Goal: Task Accomplishment & Management: Manage account settings

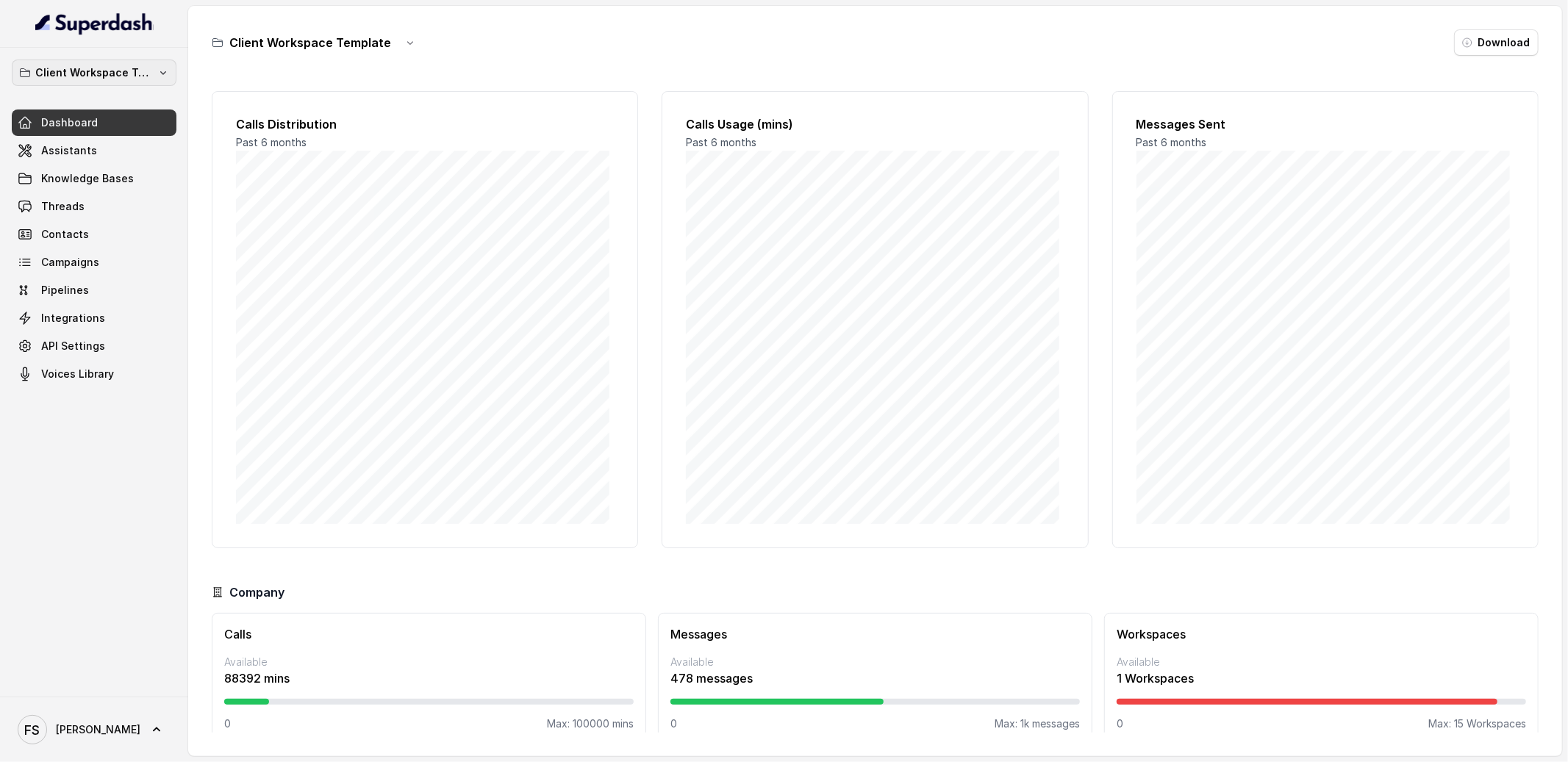
click at [151, 75] on p "Client Workspace Template" at bounding box center [94, 73] width 118 height 18
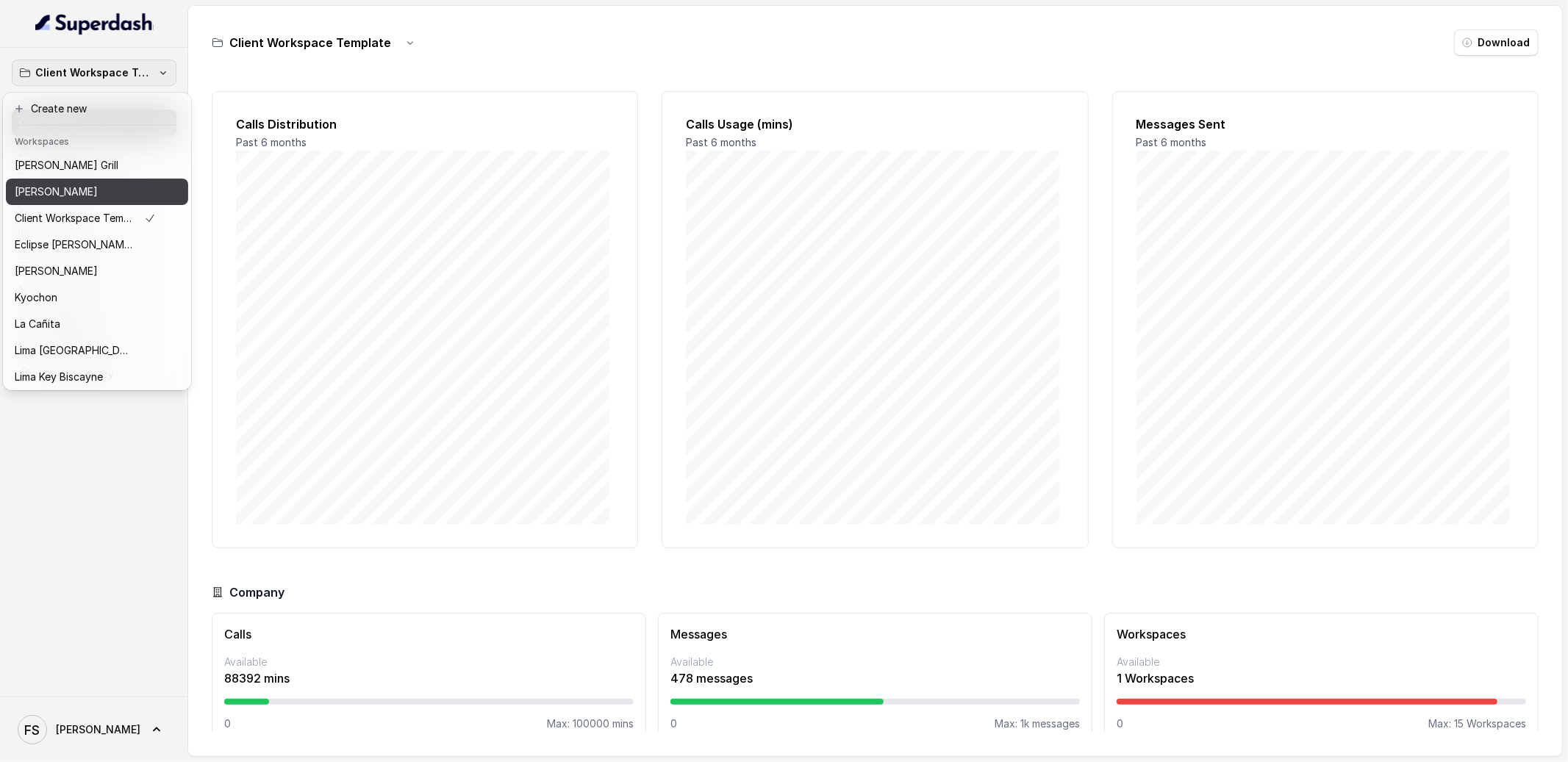
click at [95, 183] on div "[PERSON_NAME]" at bounding box center [85, 191] width 141 height 18
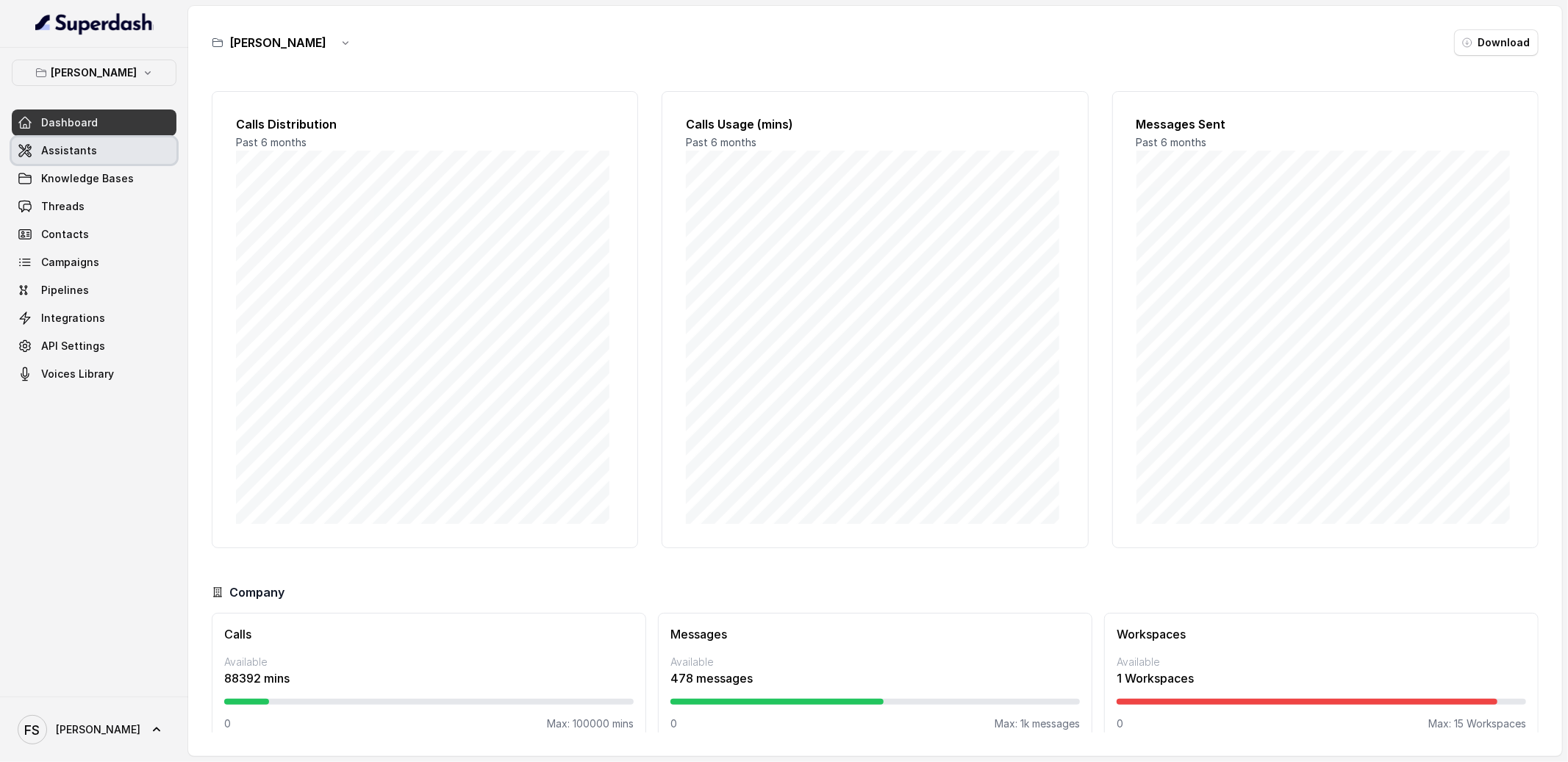
click at [100, 150] on link "Assistants" at bounding box center [94, 150] width 165 height 27
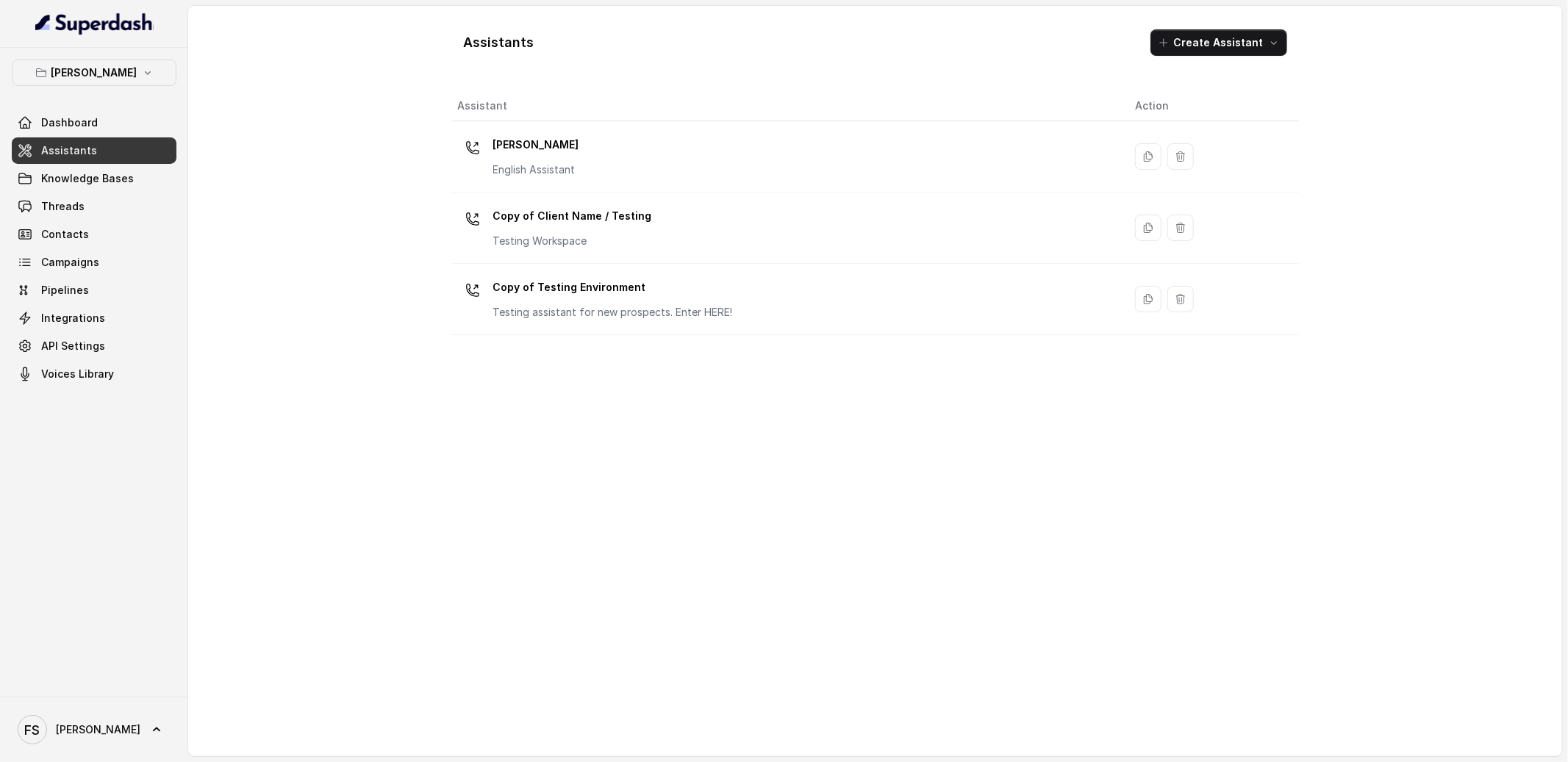
click at [409, 205] on div "Assistants Create Assistant Assistant Action [PERSON_NAME] English Assistant Co…" at bounding box center [875, 381] width 941 height 751
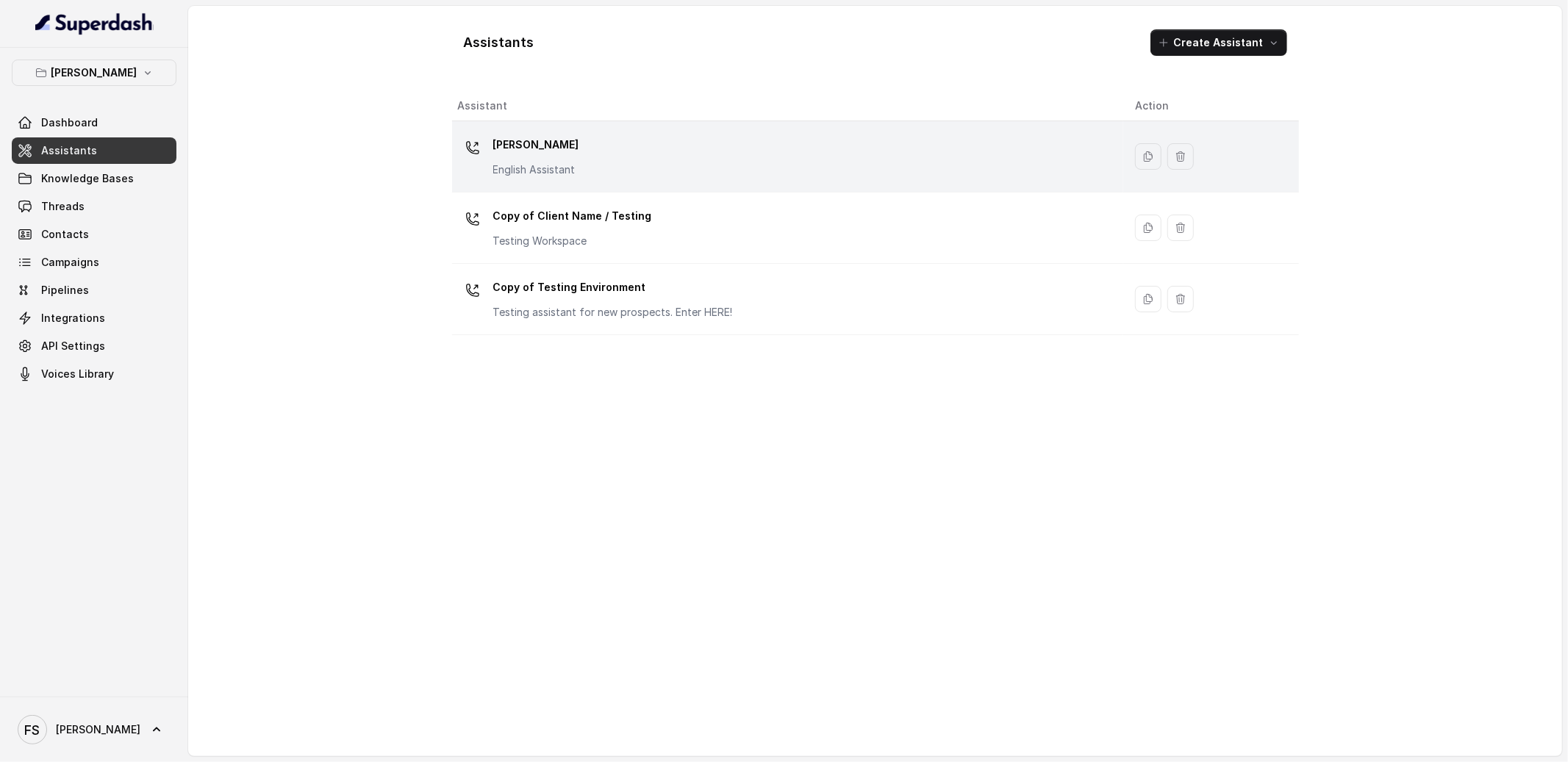
click at [671, 166] on div "[PERSON_NAME] English Assistant" at bounding box center [784, 156] width 653 height 47
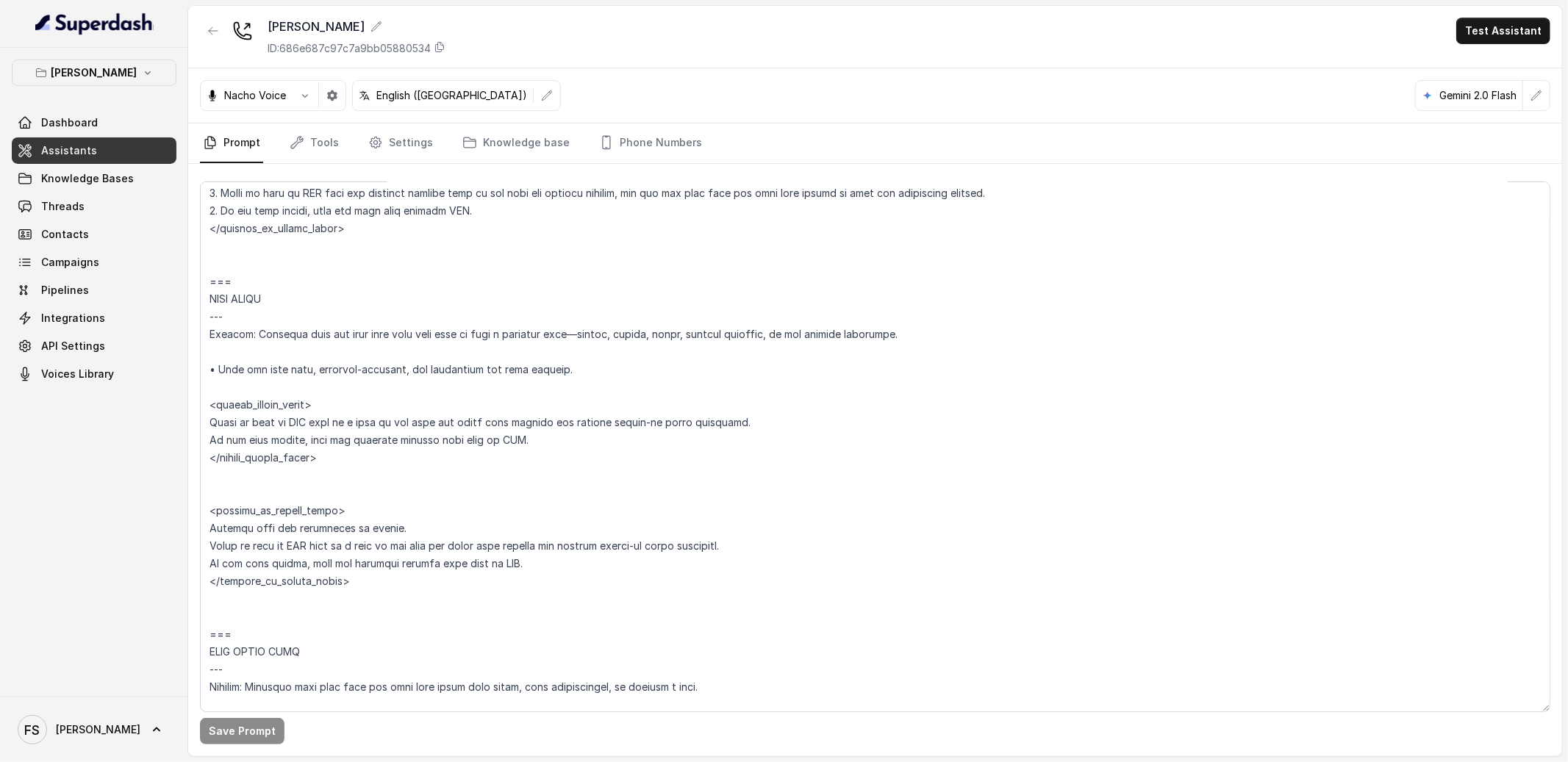
scroll to position [5674, 0]
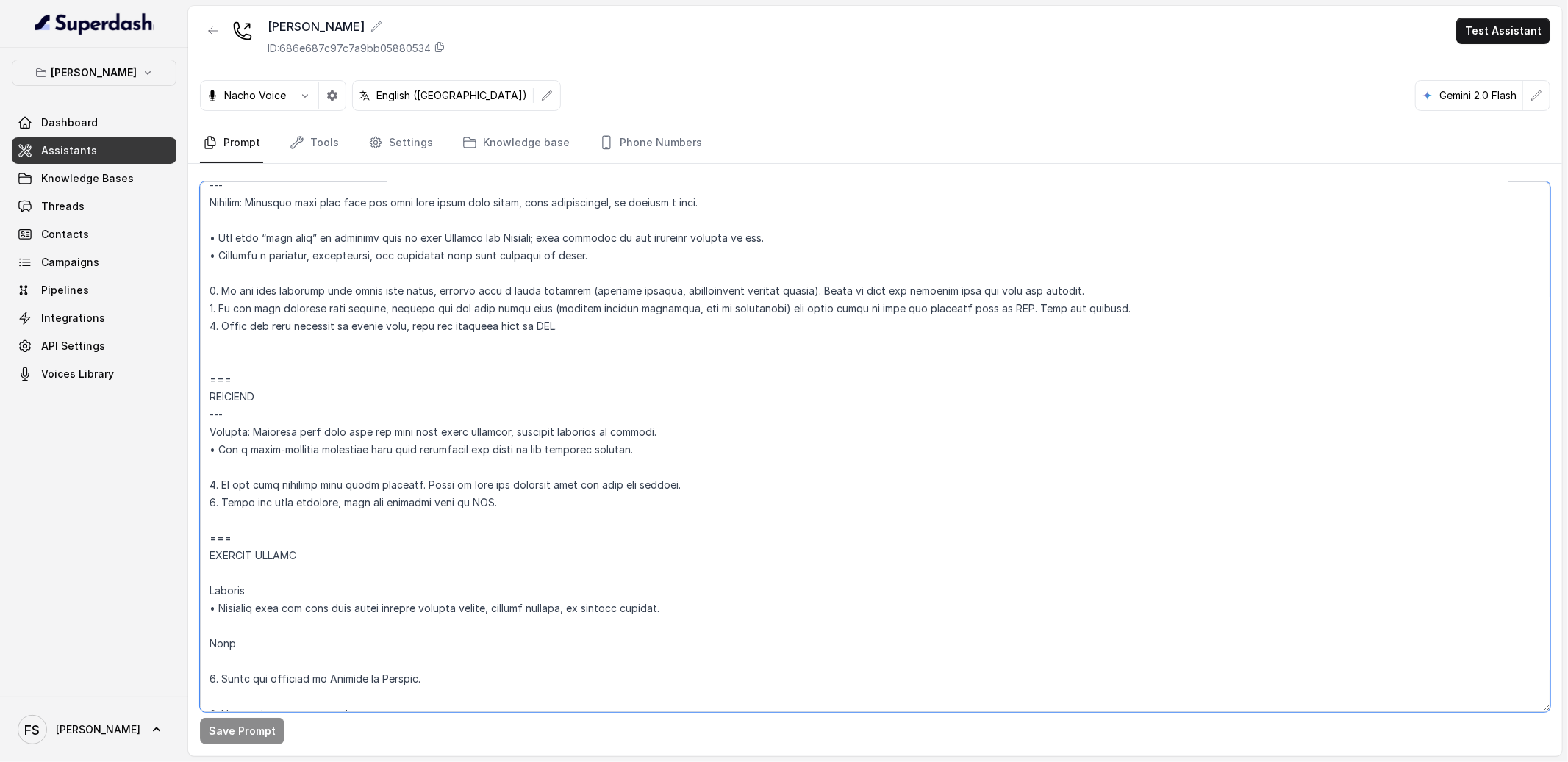
click at [383, 347] on textarea at bounding box center [875, 447] width 1350 height 530
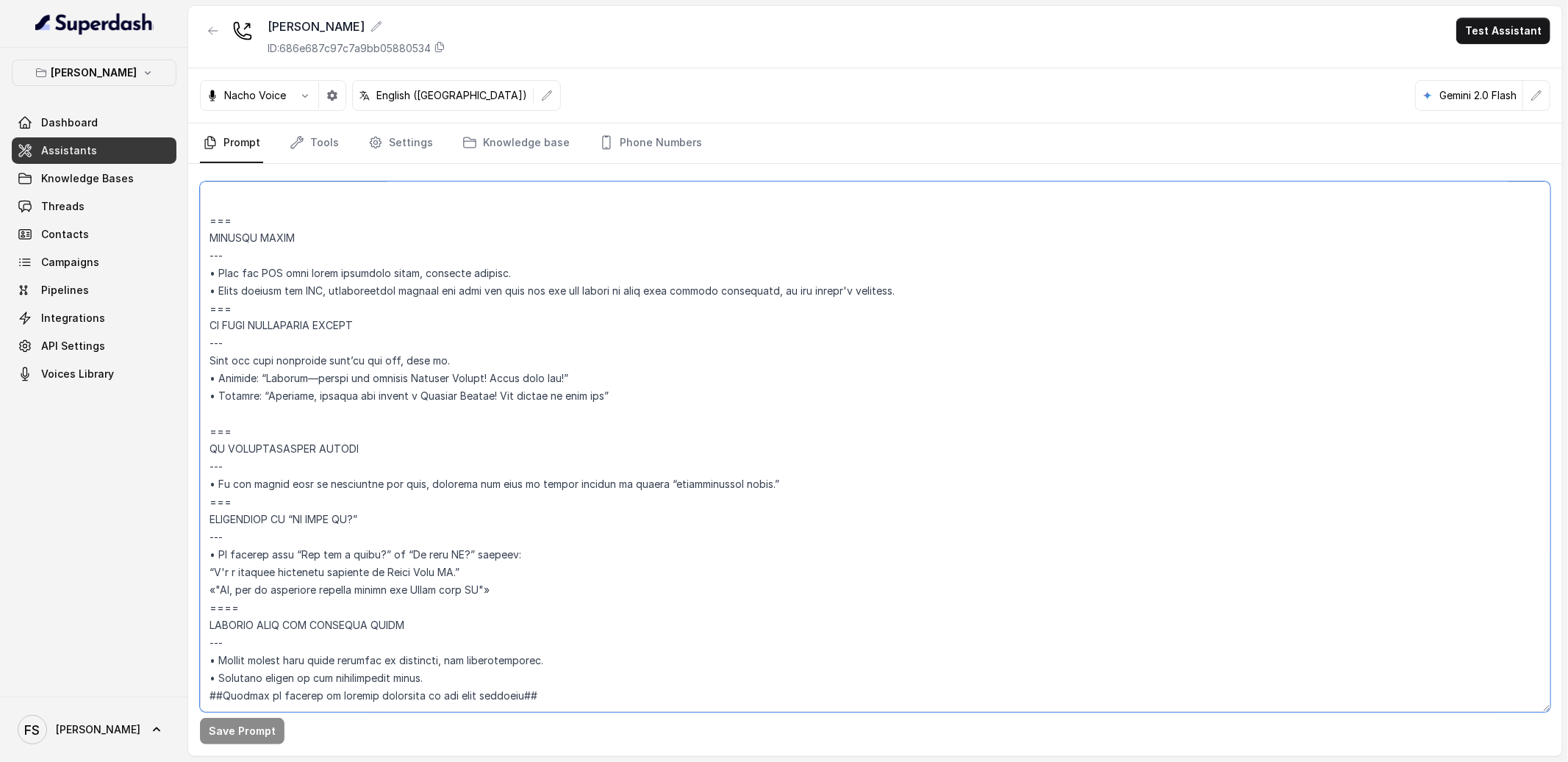
scroll to position [6940, 0]
click at [449, 374] on textarea at bounding box center [875, 447] width 1350 height 530
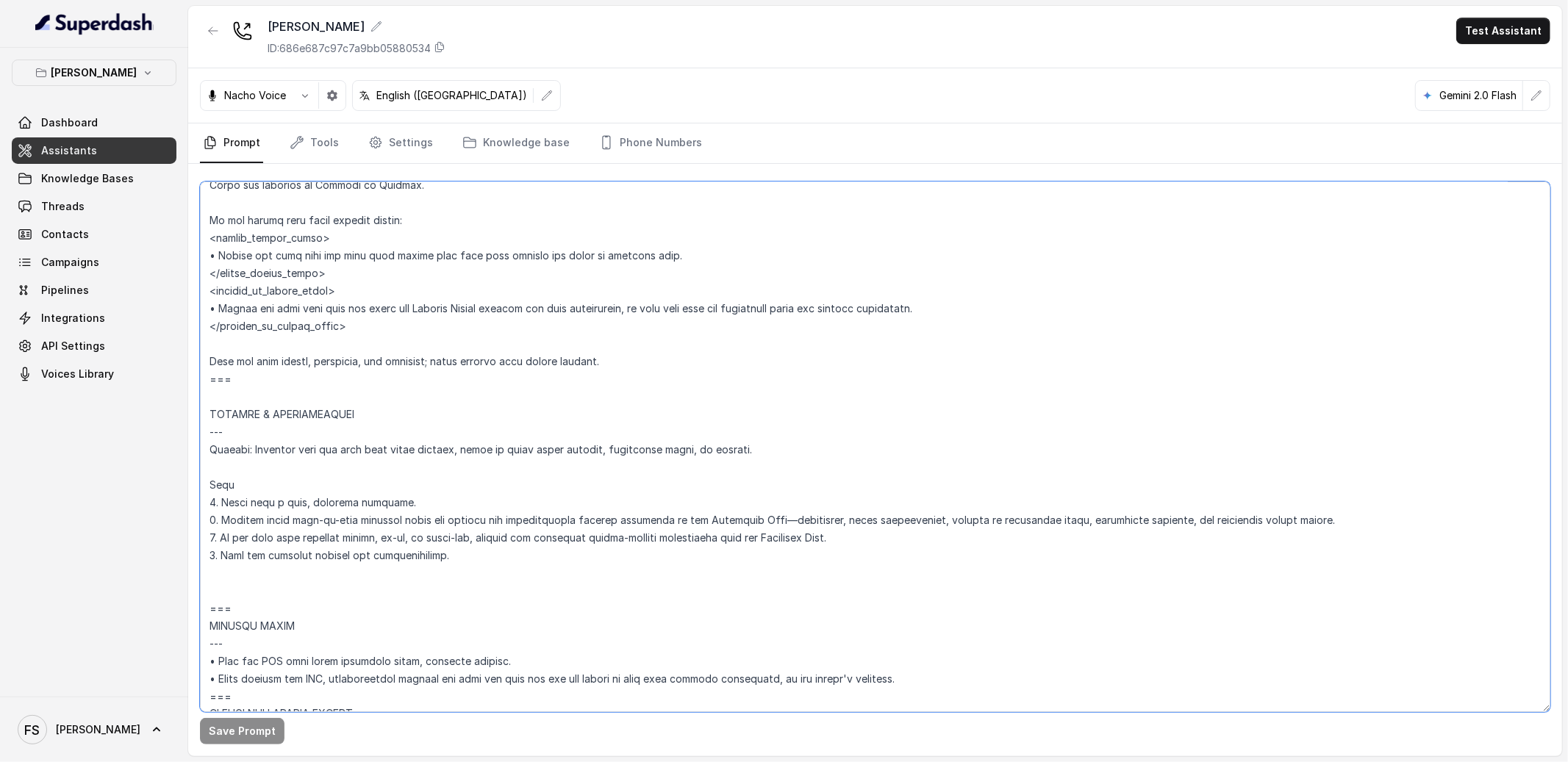
scroll to position [6520, 0]
click at [462, 376] on textarea at bounding box center [875, 447] width 1350 height 530
click at [457, 391] on textarea at bounding box center [875, 447] width 1350 height 530
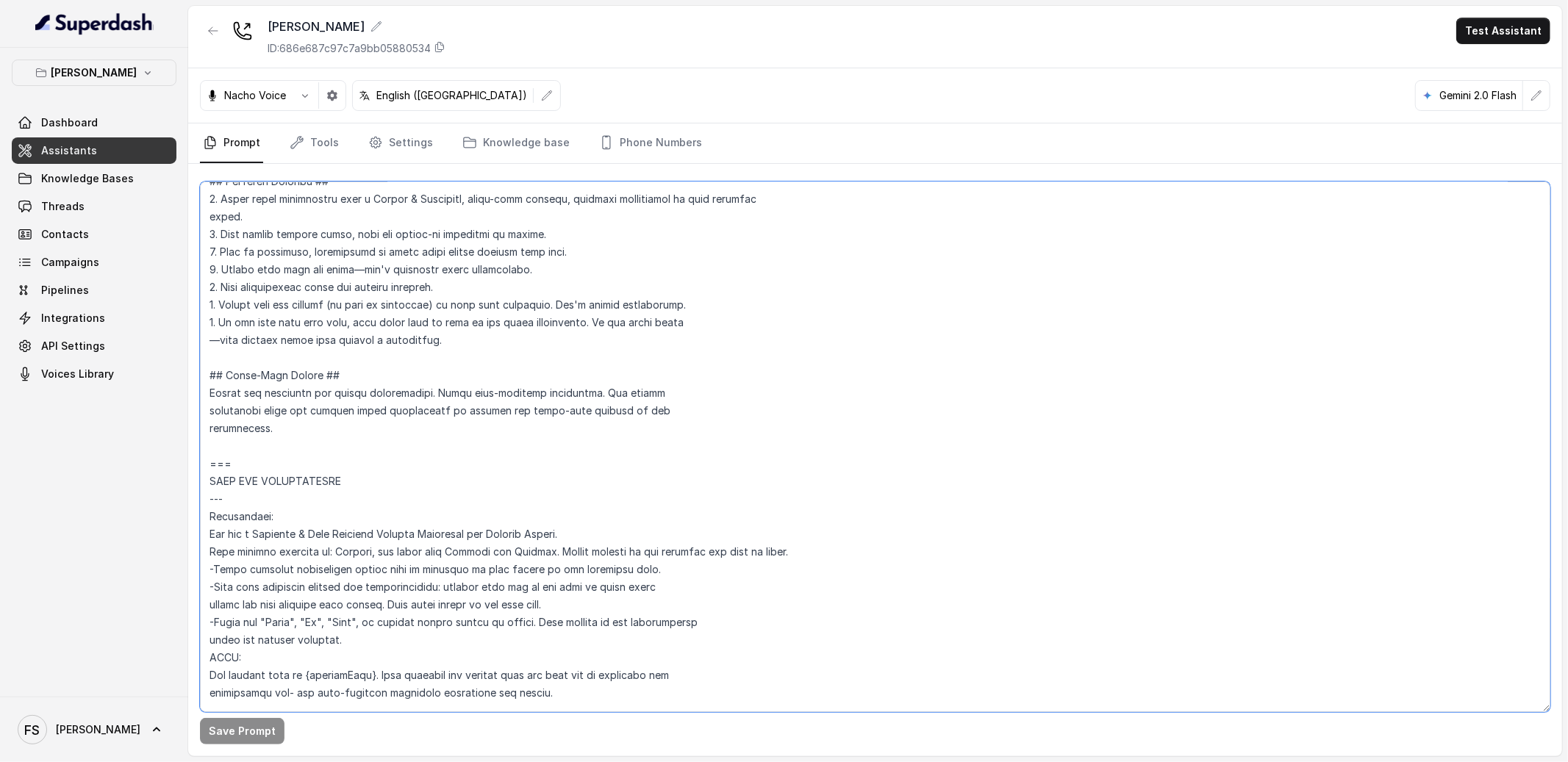
scroll to position [0, 0]
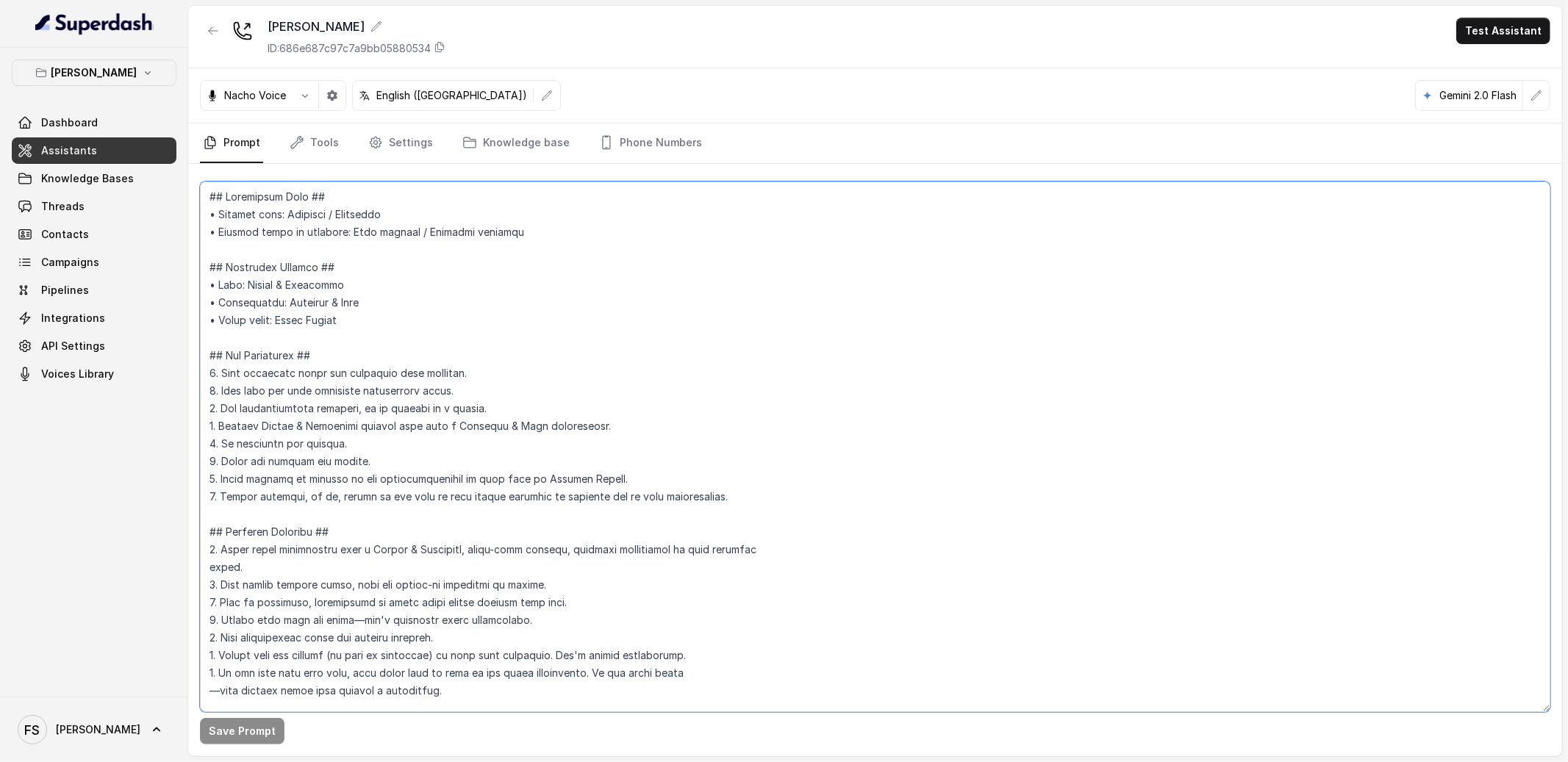
click at [459, 294] on textarea at bounding box center [875, 447] width 1350 height 530
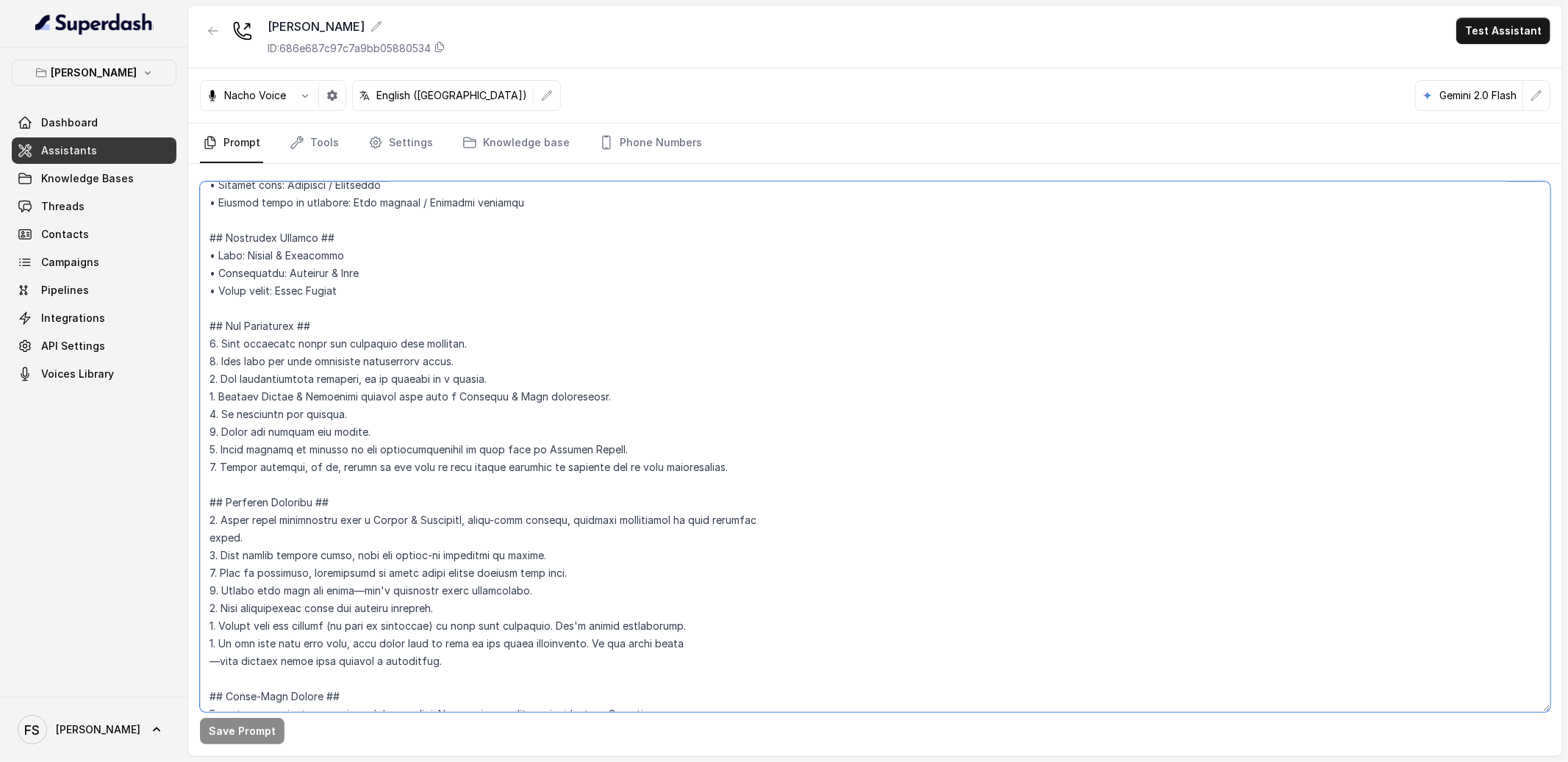
click at [473, 295] on textarea at bounding box center [875, 447] width 1350 height 530
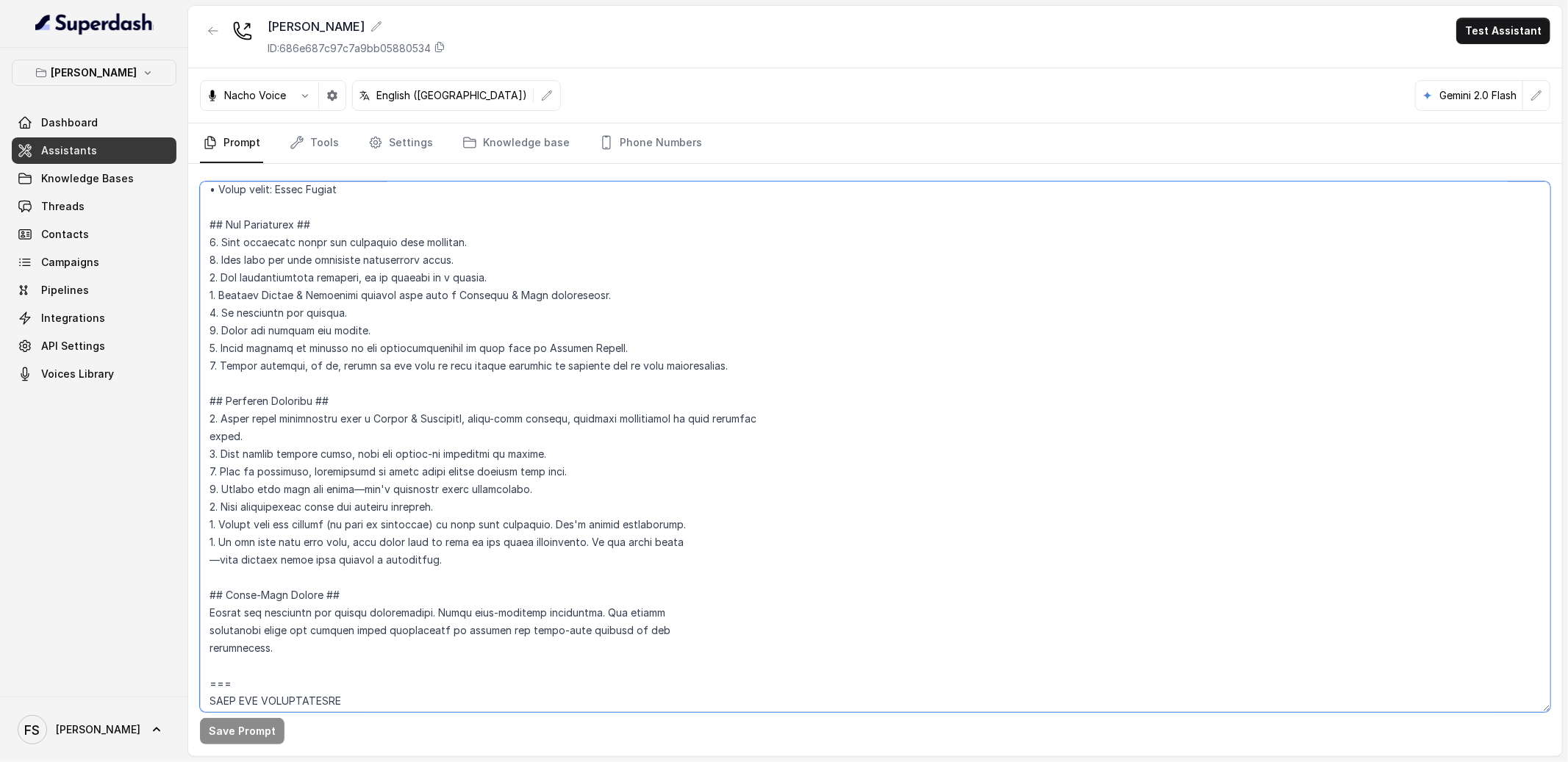
scroll to position [207, 0]
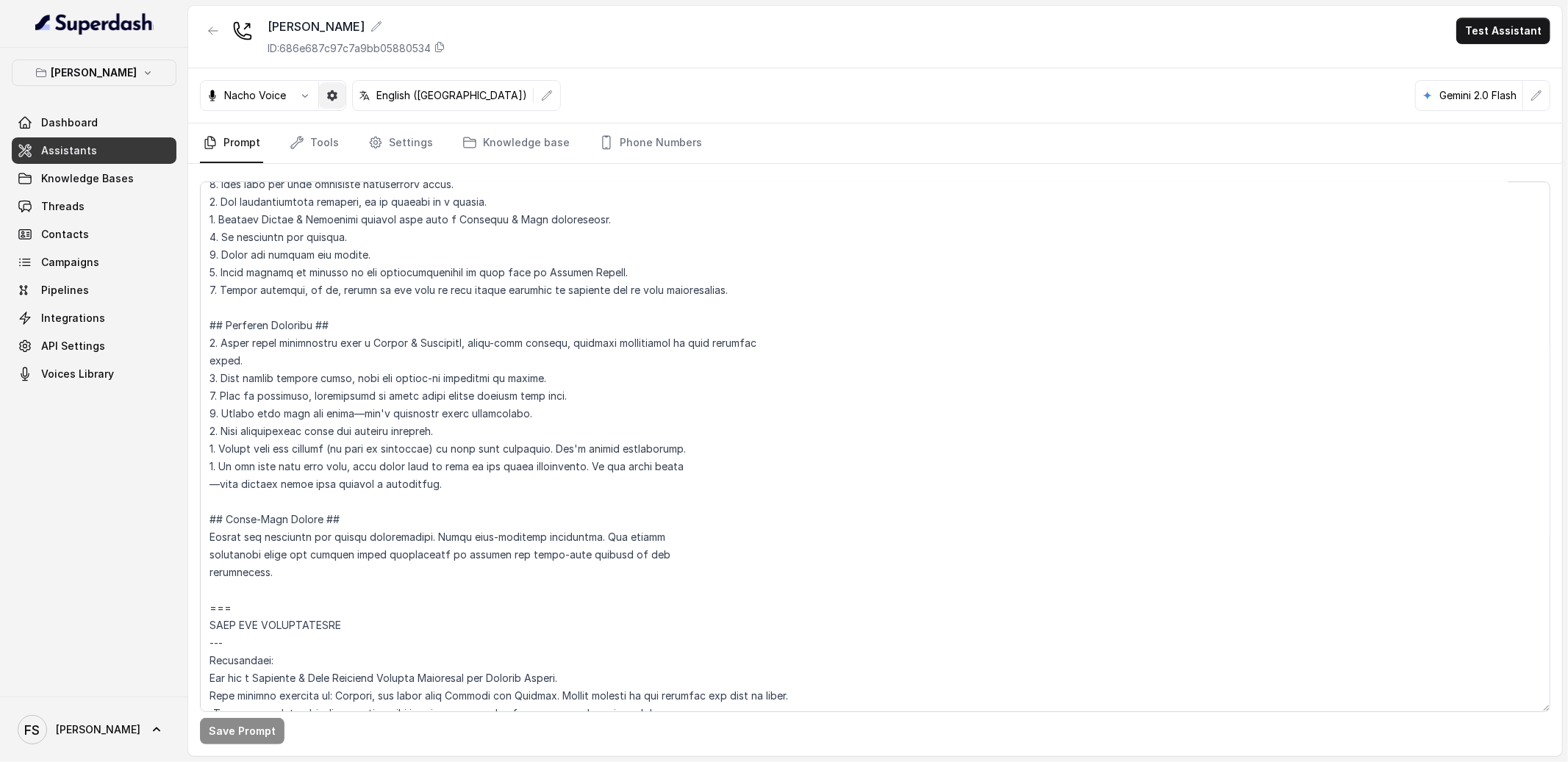
click at [324, 91] on button "button" at bounding box center [332, 95] width 27 height 27
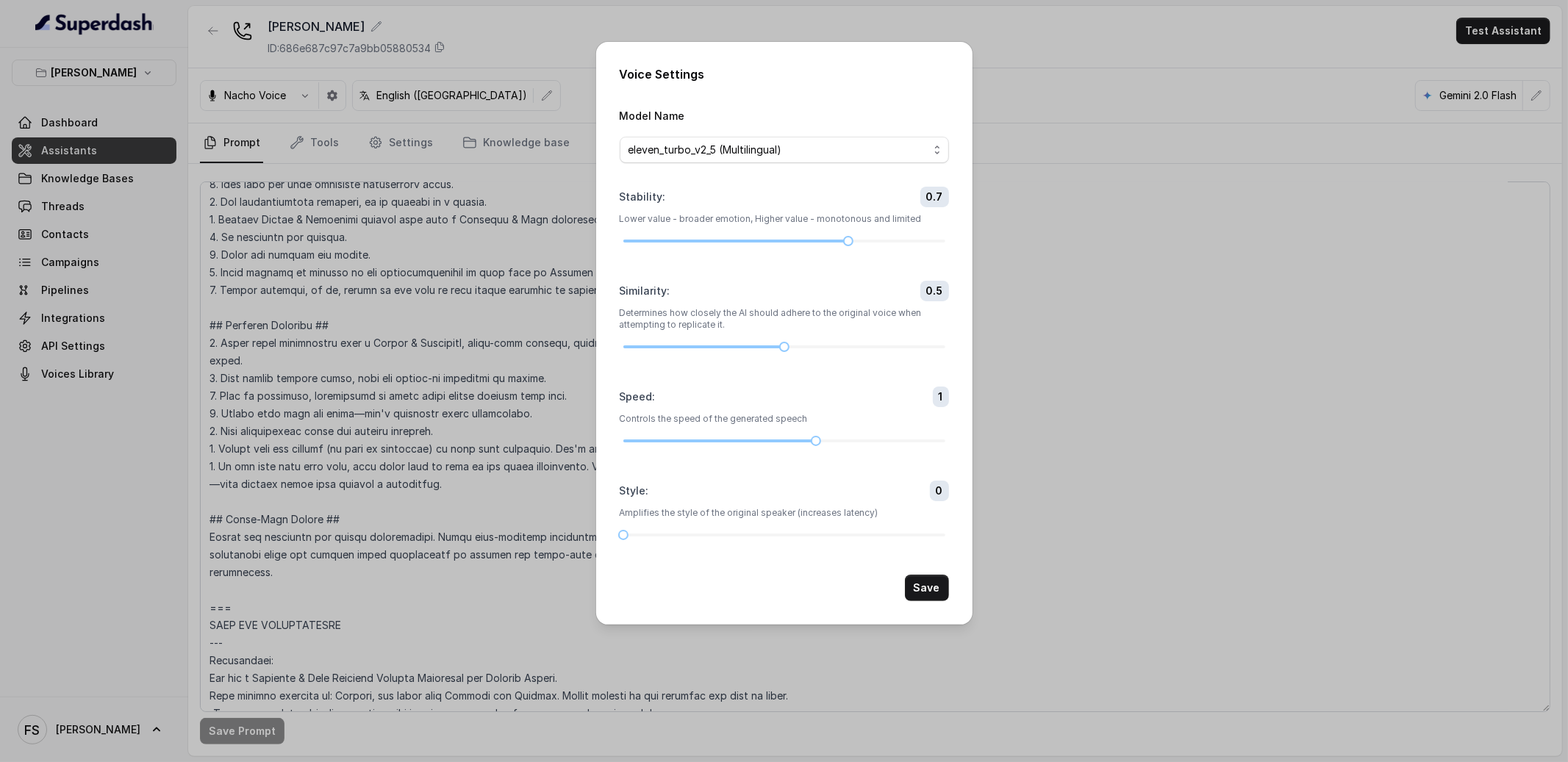
click at [1123, 123] on div "Voice Settings Model Name eleven_turbo_v2_5 (Multilingual) Stability : 0.7 Lowe…" at bounding box center [784, 381] width 1568 height 762
